Goal: Transaction & Acquisition: Obtain resource

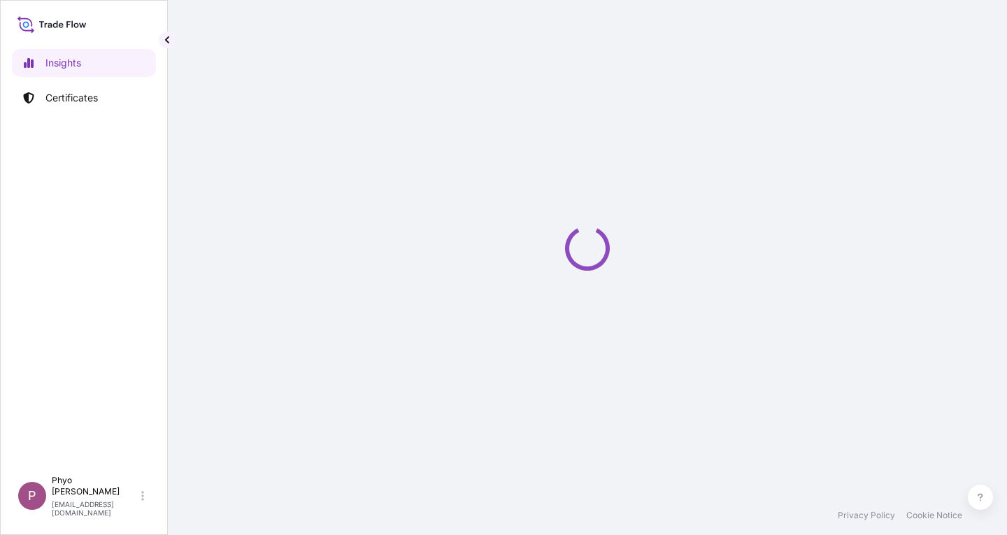
select select "2025"
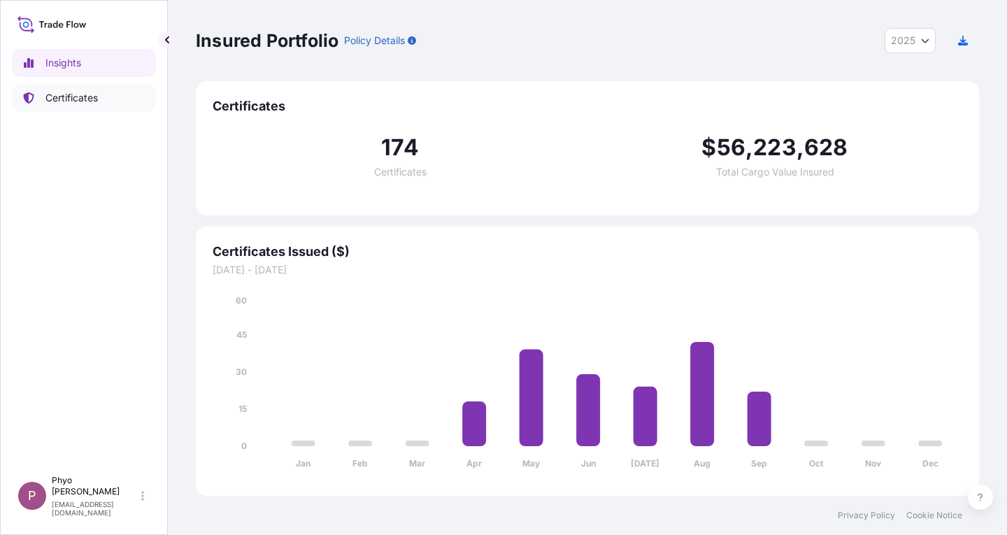
click at [84, 96] on p "Certificates" at bounding box center [71, 98] width 52 height 14
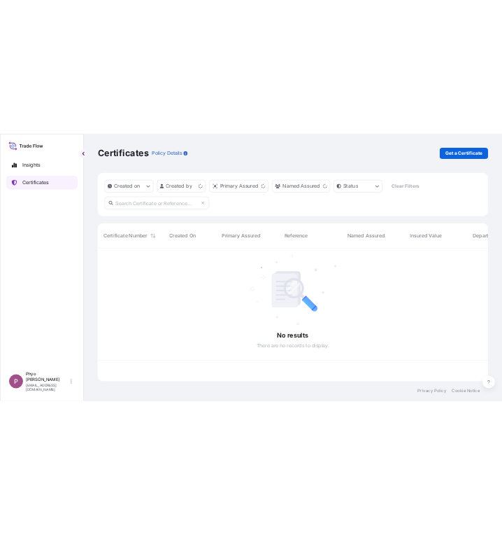
scroll to position [264, 773]
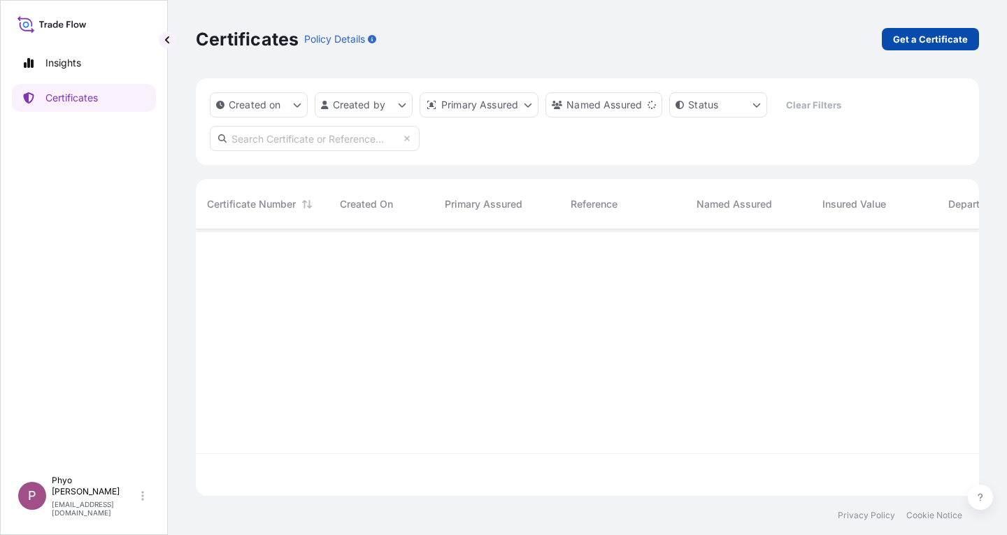
click at [502, 43] on p "Get a Certificate" at bounding box center [930, 39] width 75 height 14
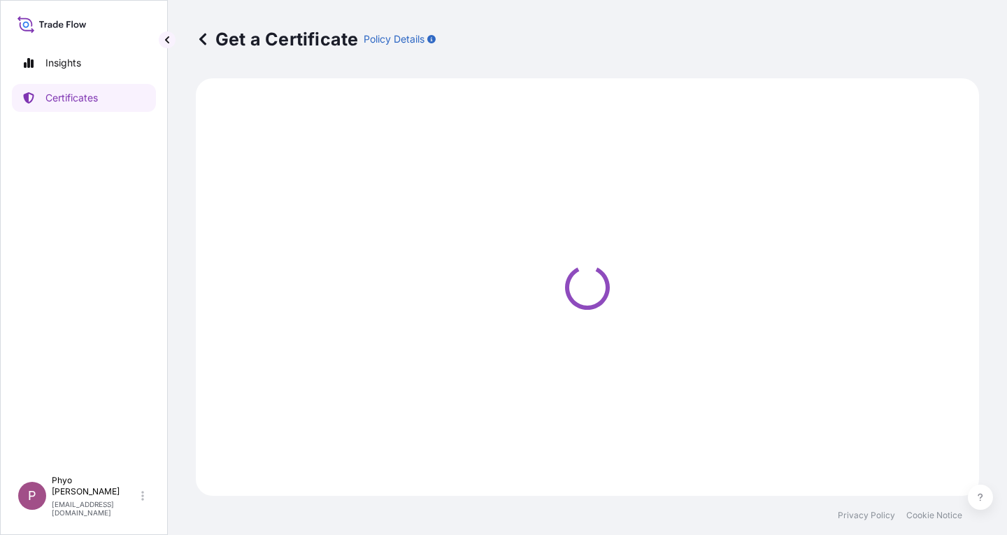
select select "Sea"
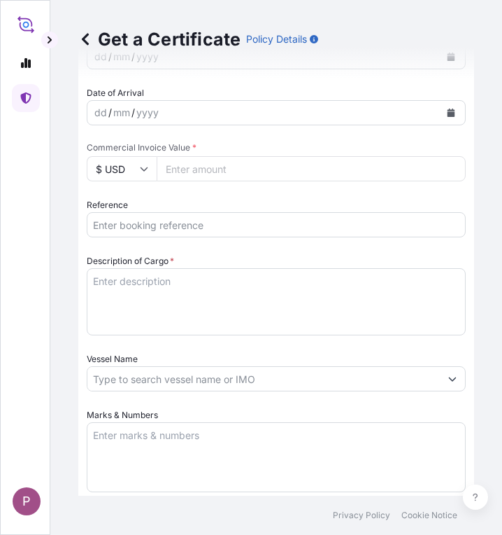
scroll to position [560, 0]
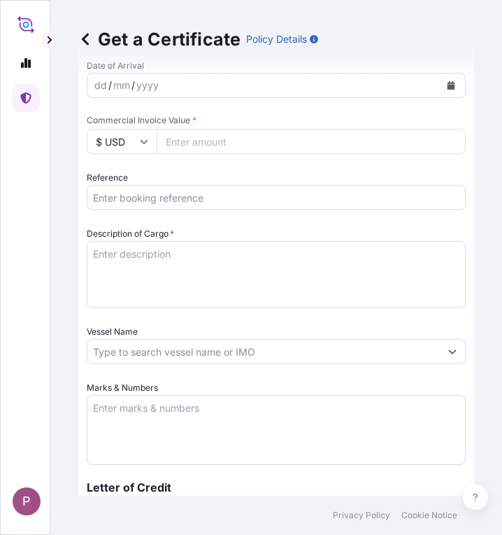
click at [146, 350] on input "Vessel Name" at bounding box center [263, 351] width 353 height 25
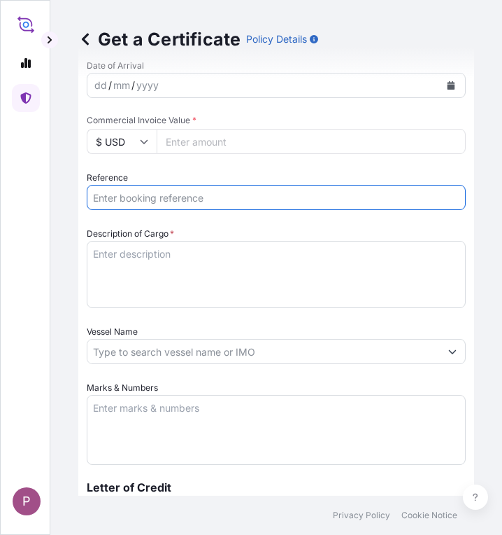
click at [126, 199] on input "Reference" at bounding box center [276, 197] width 379 height 25
paste input "MEDURM721086"
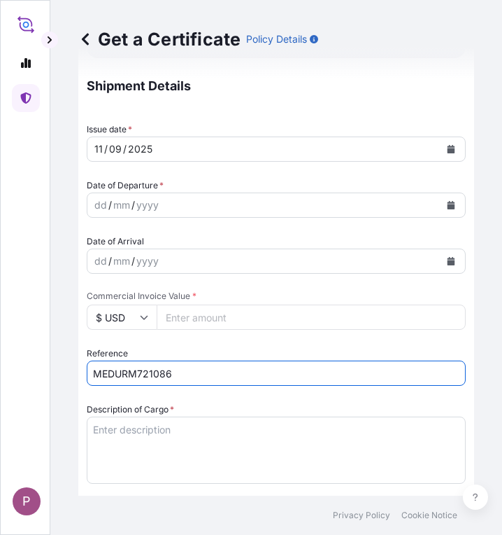
scroll to position [280, 0]
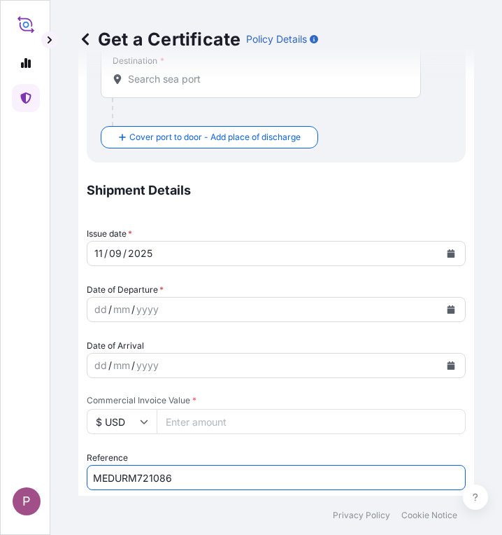
type input "MEDURM721086"
click at [441, 302] on button "Calendar" at bounding box center [451, 309] width 22 height 22
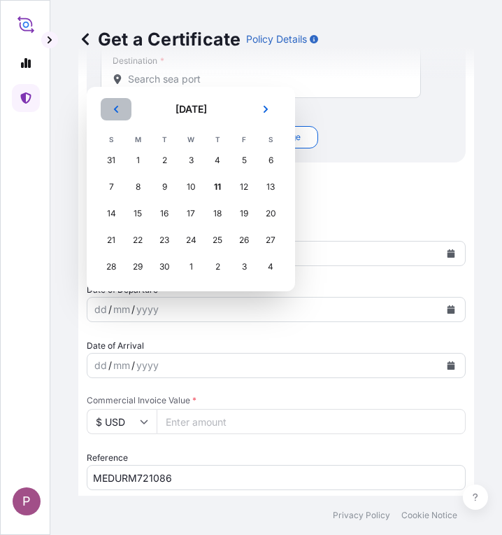
click at [113, 106] on icon "Previous" at bounding box center [116, 109] width 8 height 8
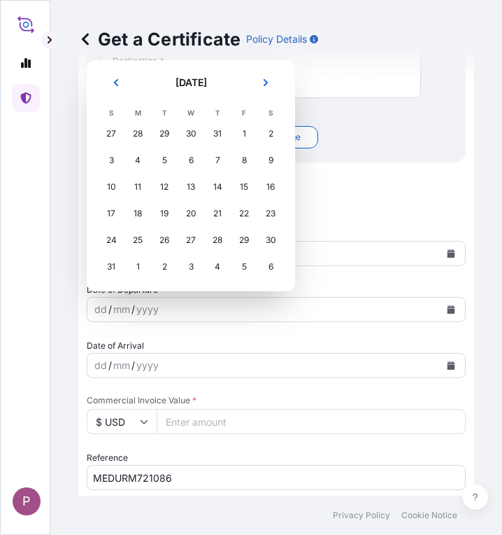
click at [113, 106] on th "S" at bounding box center [111, 112] width 27 height 15
click at [120, 83] on icon "Previous" at bounding box center [116, 82] width 8 height 8
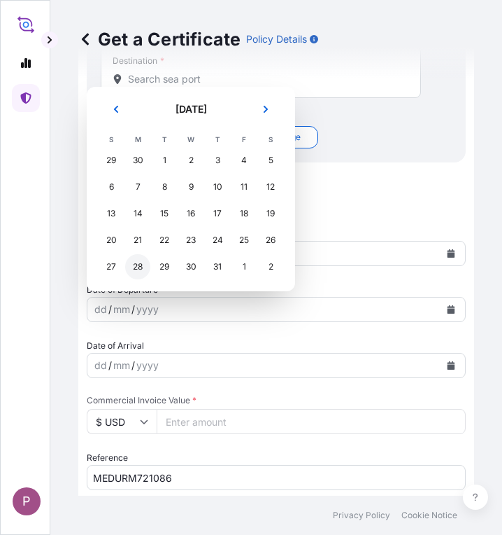
click at [137, 269] on div "28" at bounding box center [137, 266] width 25 height 25
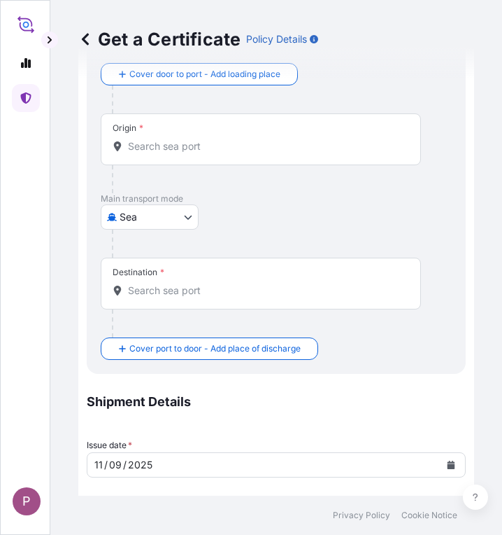
scroll to position [0, 0]
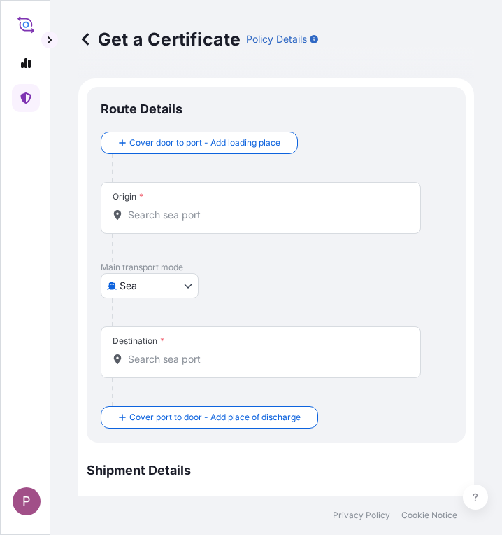
click at [178, 218] on input "Origin *" at bounding box center [266, 215] width 276 height 14
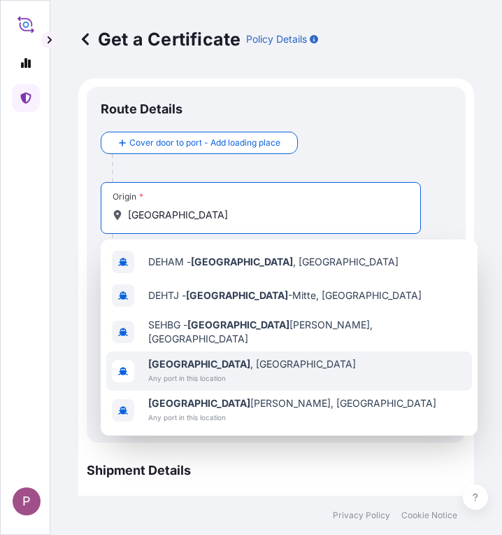
click at [208, 371] on span "Any port in this location" at bounding box center [252, 378] width 208 height 14
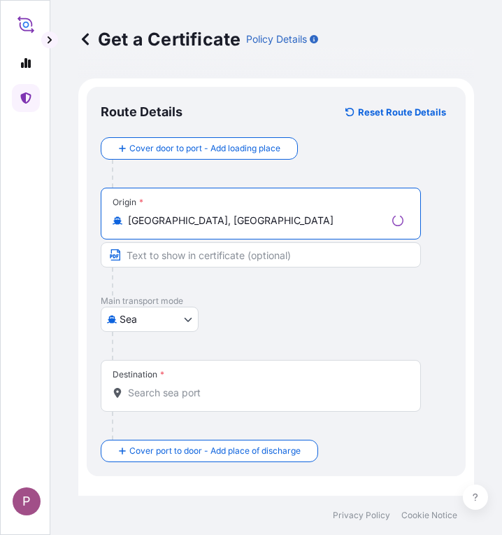
type input "Hamburg, Germany"
click at [163, 384] on div "Destination *" at bounding box center [261, 386] width 320 height 52
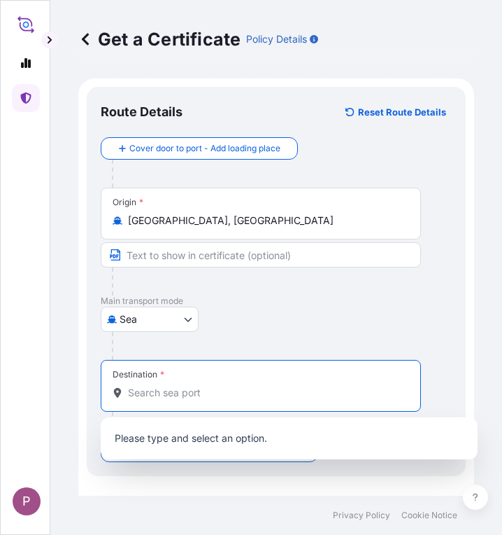
click at [135, 399] on input "Destination *" at bounding box center [266, 392] width 276 height 14
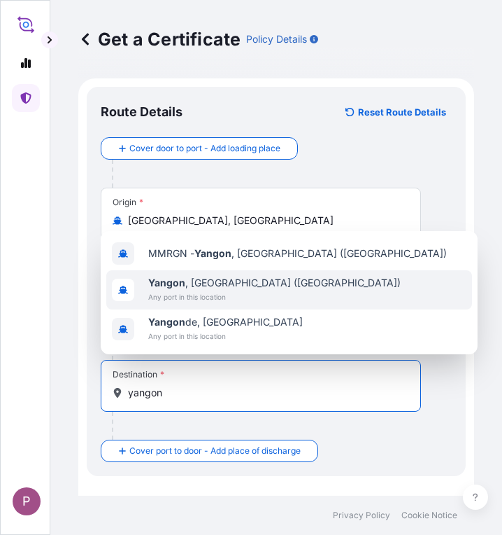
click at [255, 295] on span "Any port in this location" at bounding box center [274, 297] width 253 height 14
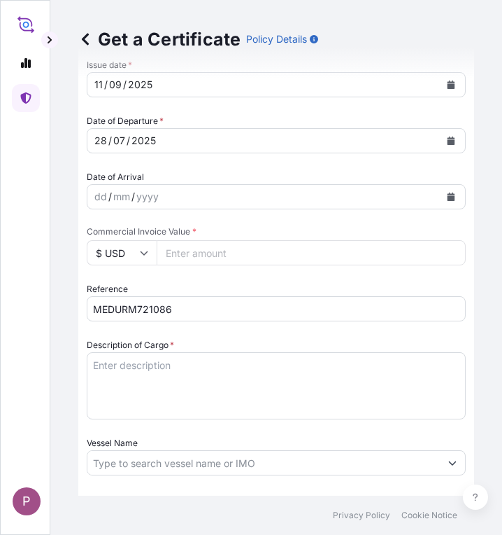
scroll to position [560, 0]
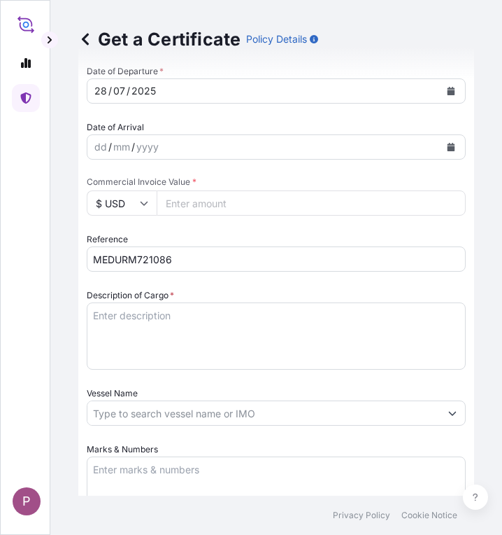
type input "Yangon, Myanmar (Burma)"
click at [93, 259] on input "MEDURM721086" at bounding box center [276, 258] width 379 height 25
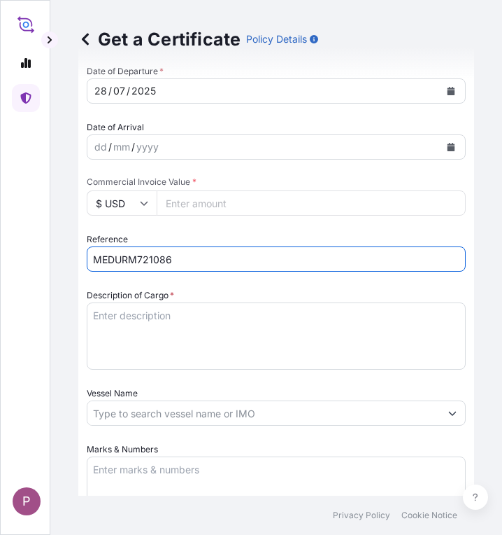
paste input "TTF-2025147"
type input "TTF-2025147,MEDURM721086"
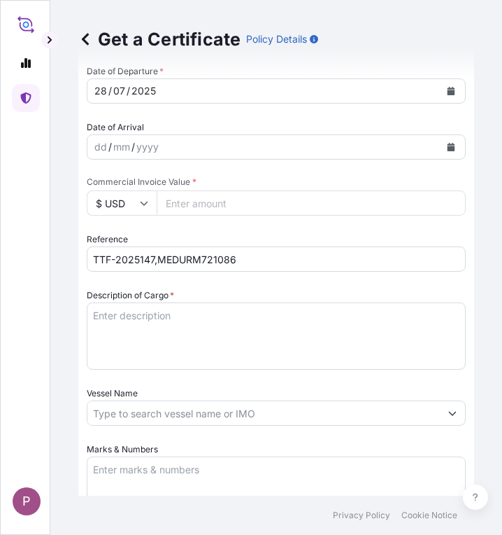
click at [113, 315] on textarea "Description of Cargo *" at bounding box center [276, 335] width 379 height 67
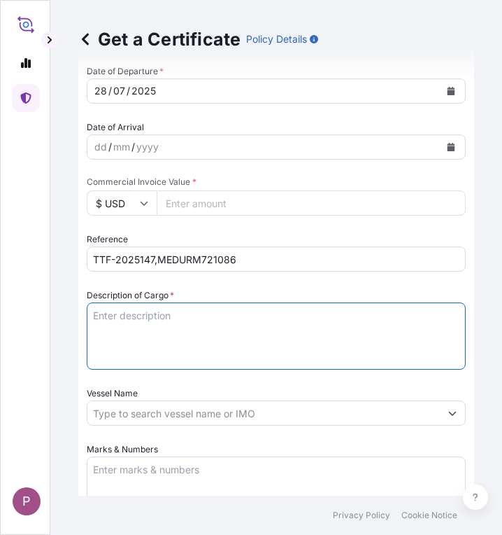
paste textarea "Fertilizer Kg 46,000.00 0.3400 15,640.00 Korn-Kali + B K2O : 40%, MgO : 6%, S :…"
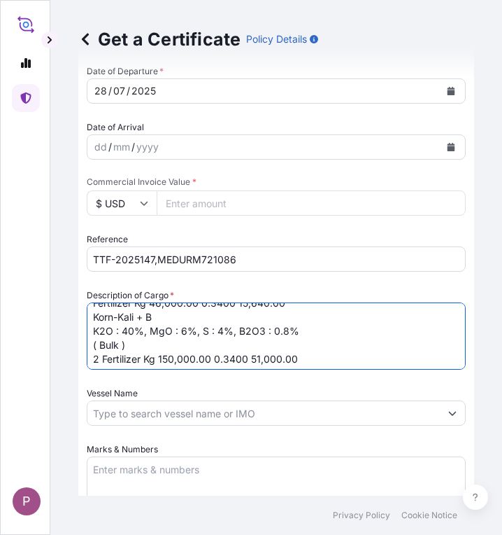
scroll to position [0, 0]
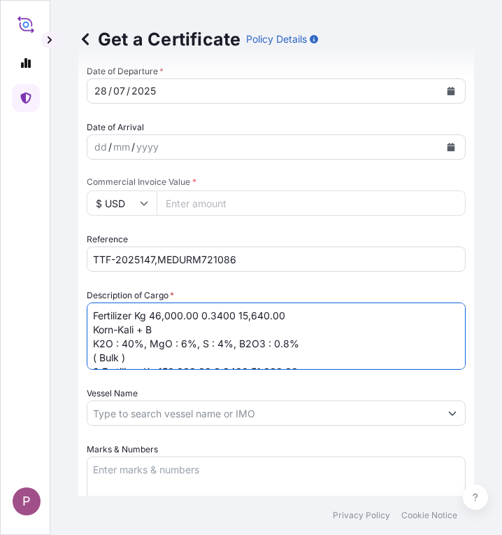
drag, startPoint x: 136, startPoint y: 313, endPoint x: 232, endPoint y: 315, distance: 95.2
click at [232, 315] on textarea "Fertilizer Kg 46,000.00 0.3400 15,640.00 Korn-Kali + B K2O : 40%, MgO : 6%, S :…" at bounding box center [276, 335] width 379 height 67
click at [194, 315] on textarea "Fertilizer 15,640.00 Korn-Kali + B K2O : 40%, MgO : 6%, S : 4%, B2O3 : 0.8% ( B…" at bounding box center [276, 335] width 379 height 67
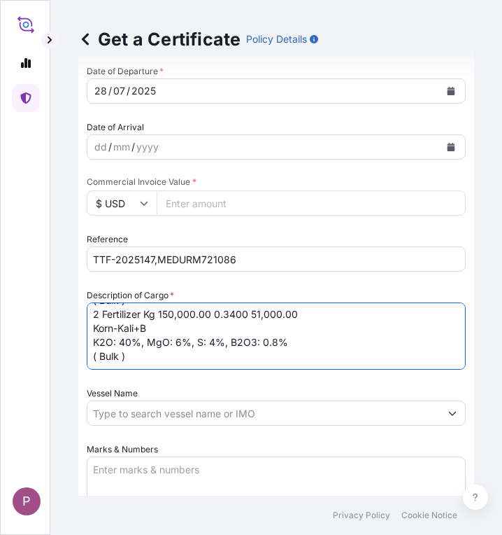
drag, startPoint x: 101, startPoint y: 314, endPoint x: 67, endPoint y: 318, distance: 33.8
click at [67, 318] on div "Get a Certificate Policy Details Route Details Reset Route Details Cover door t…" at bounding box center [276, 247] width 452 height 495
drag, startPoint x: 137, startPoint y: 314, endPoint x: 237, endPoint y: 315, distance: 100.0
click at [237, 315] on textarea "Fertilizer Korn-Kali + B K2O : 40%, MgO : 6%, S : 4%, B2O3 : 0.8% ( Bulk ) Fert…" at bounding box center [276, 335] width 379 height 67
click at [237, 314] on textarea "Fertilizer Korn-Kali + B K2O : 40%, MgO : 6%, S : 4%, B2O3 : 0.8% ( Bulk ) Fert…" at bounding box center [276, 335] width 379 height 67
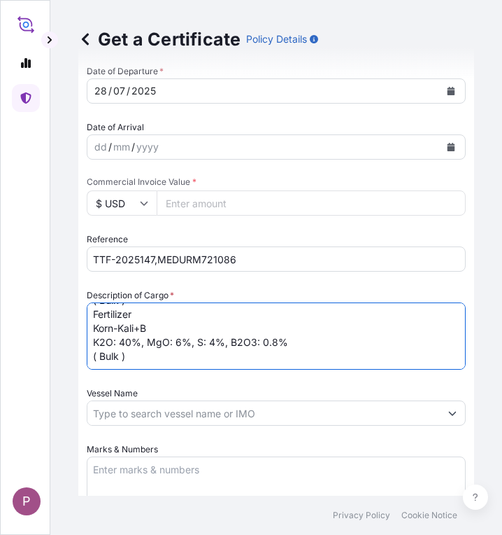
type textarea "Fertilizer Korn-Kali + B K2O : 40%, MgO : 6%, S : 4%, B2O3 : 0.8% ( Bulk ) Fert…"
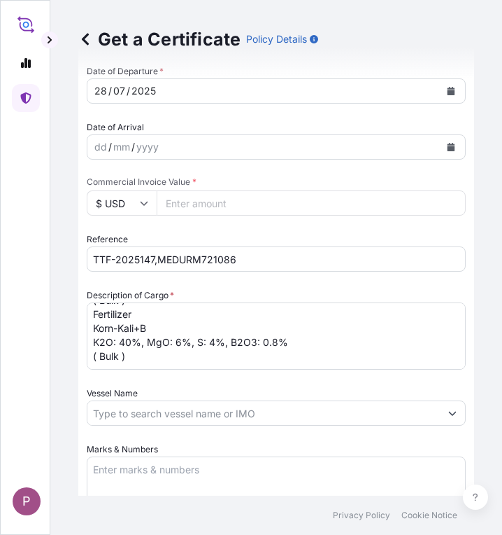
click at [201, 211] on input "Commercial Invoice Value *" at bounding box center [311, 202] width 309 height 25
paste input "73304"
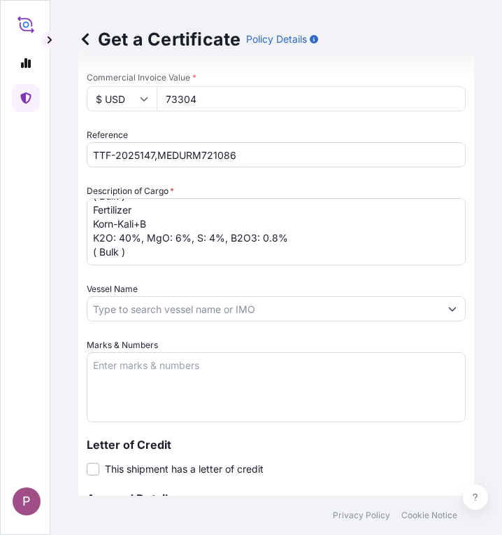
scroll to position [700, 0]
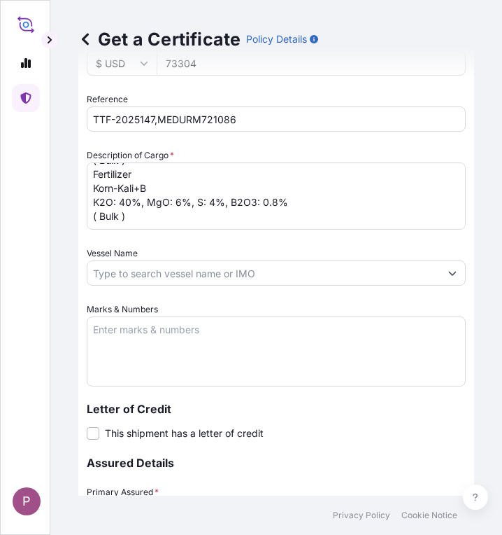
type input "73304"
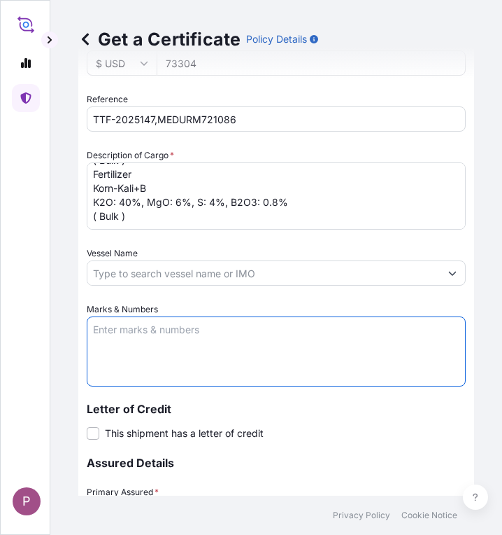
click at [123, 330] on textarea "Marks & Numbers" at bounding box center [276, 351] width 379 height 70
paste textarea "Myanma San Pya Crop Nutrition Co., Ltd. No. (95/A), Kyaik Wine Pagoda Road, May…"
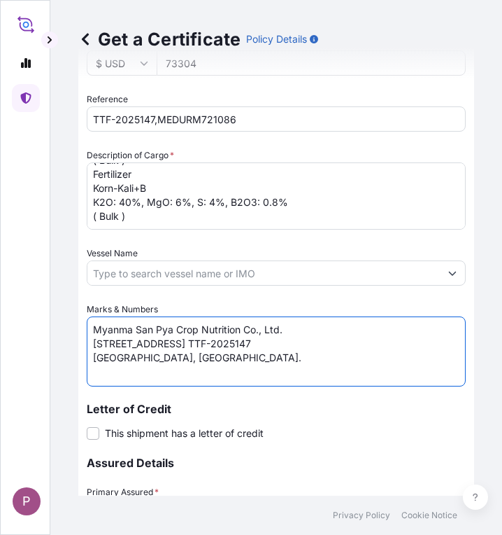
drag, startPoint x: 199, startPoint y: 355, endPoint x: 369, endPoint y: 351, distance: 170.1
click at [369, 351] on textarea "Myanma San Pya Crop Nutrition Co., Ltd. No. (95/A), Kyaik Wine Pagoda Road, May…" at bounding box center [276, 351] width 379 height 70
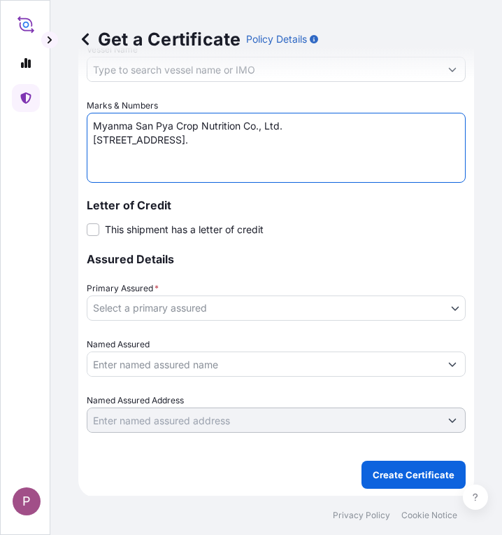
scroll to position [904, 0]
type textarea "Myanma San Pya Crop Nutrition Co., Ltd. No. (95/A), Kyaik Wine Pagoda Road, May…"
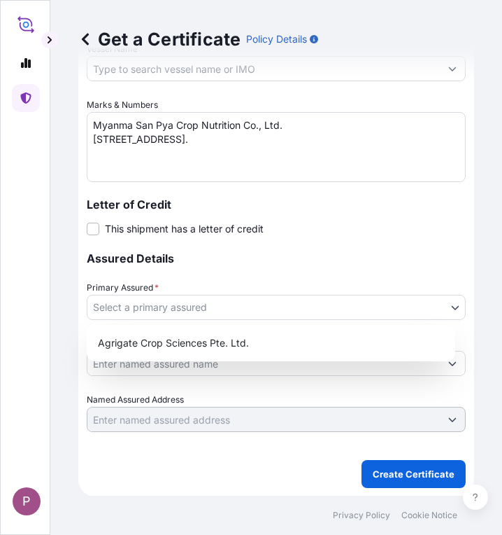
click at [222, 308] on body "P Get a Certificate Policy Details Route Details Reset Route Details Cover door…" at bounding box center [251, 267] width 502 height 535
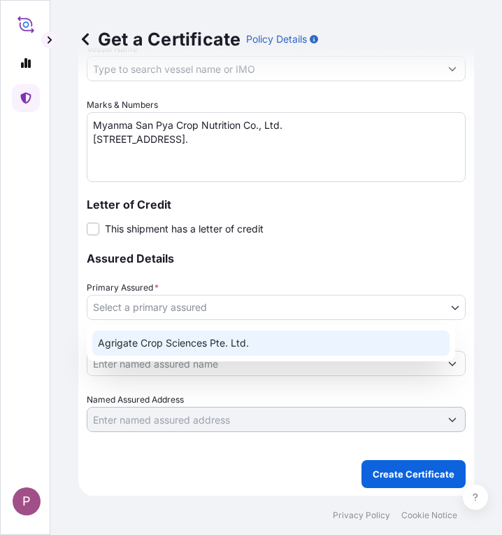
click at [214, 341] on div "Agrigate Crop Sciences Pte. Ltd." at bounding box center [271, 342] width 358 height 25
select select "31456"
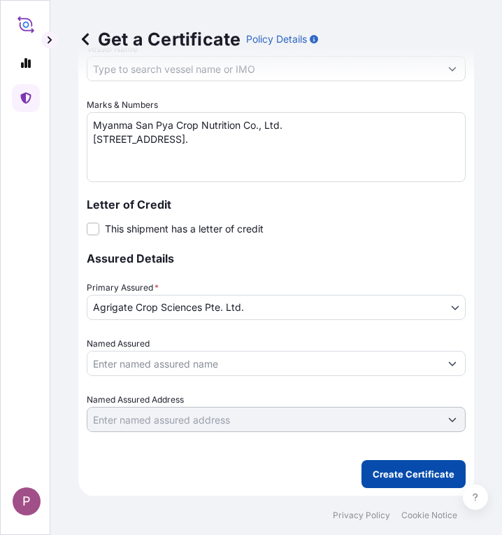
click at [402, 469] on p "Create Certificate" at bounding box center [414, 474] width 82 height 14
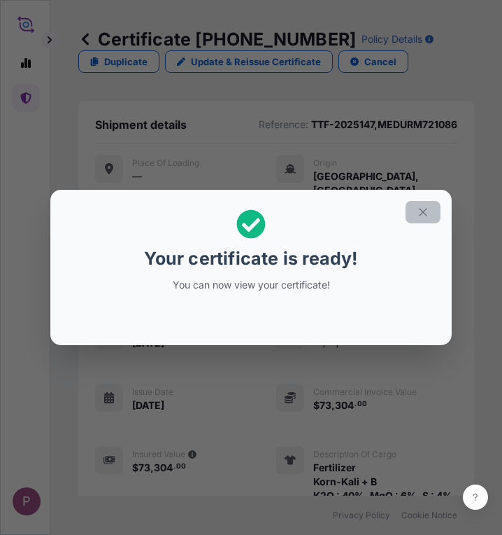
click at [419, 209] on icon "button" at bounding box center [423, 212] width 13 height 13
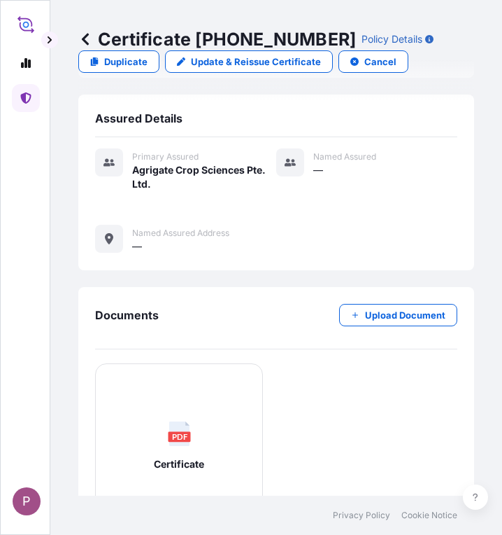
scroll to position [679, 0]
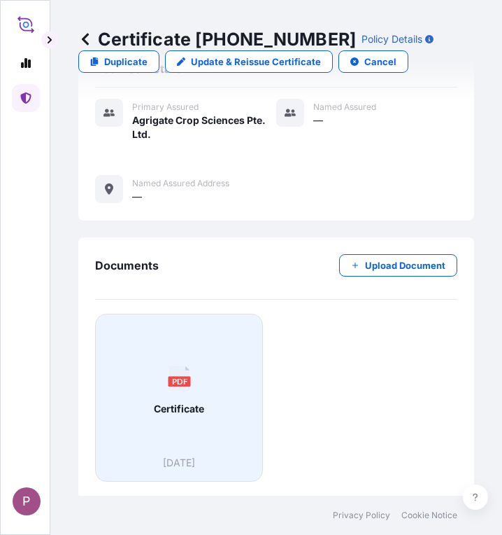
click at [181, 388] on div "PDF Certificate" at bounding box center [179, 390] width 144 height 130
